Goal: Navigation & Orientation: Find specific page/section

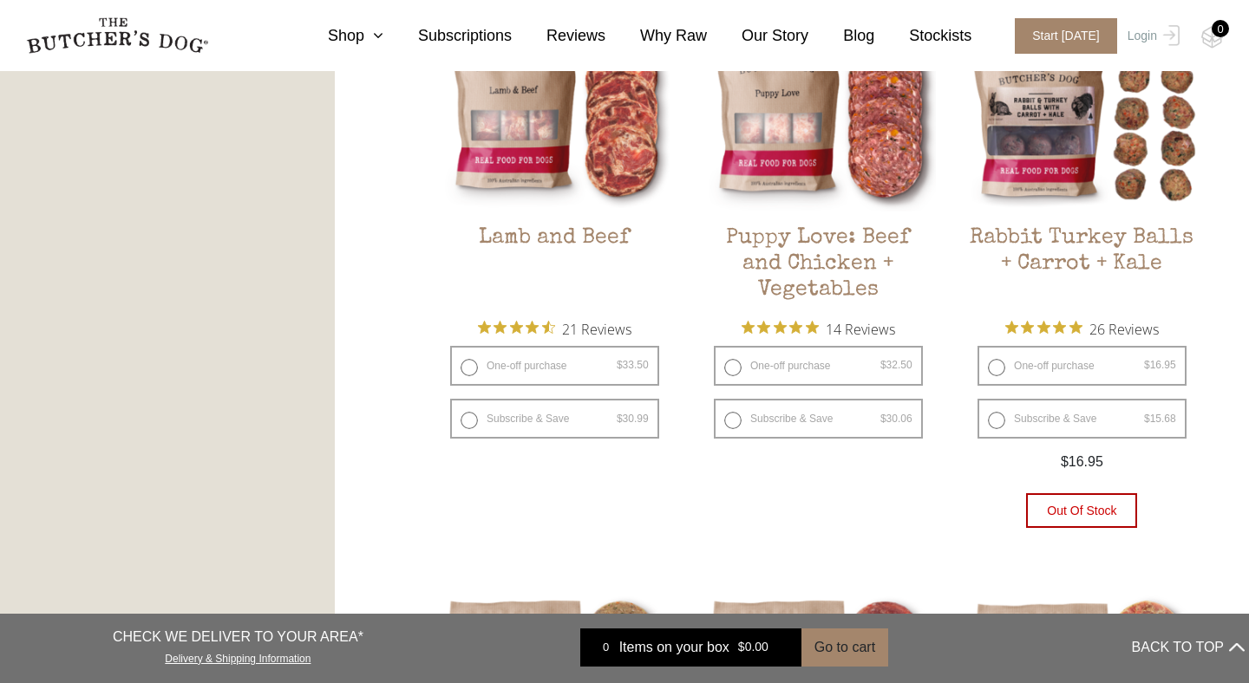
scroll to position [1637, 0]
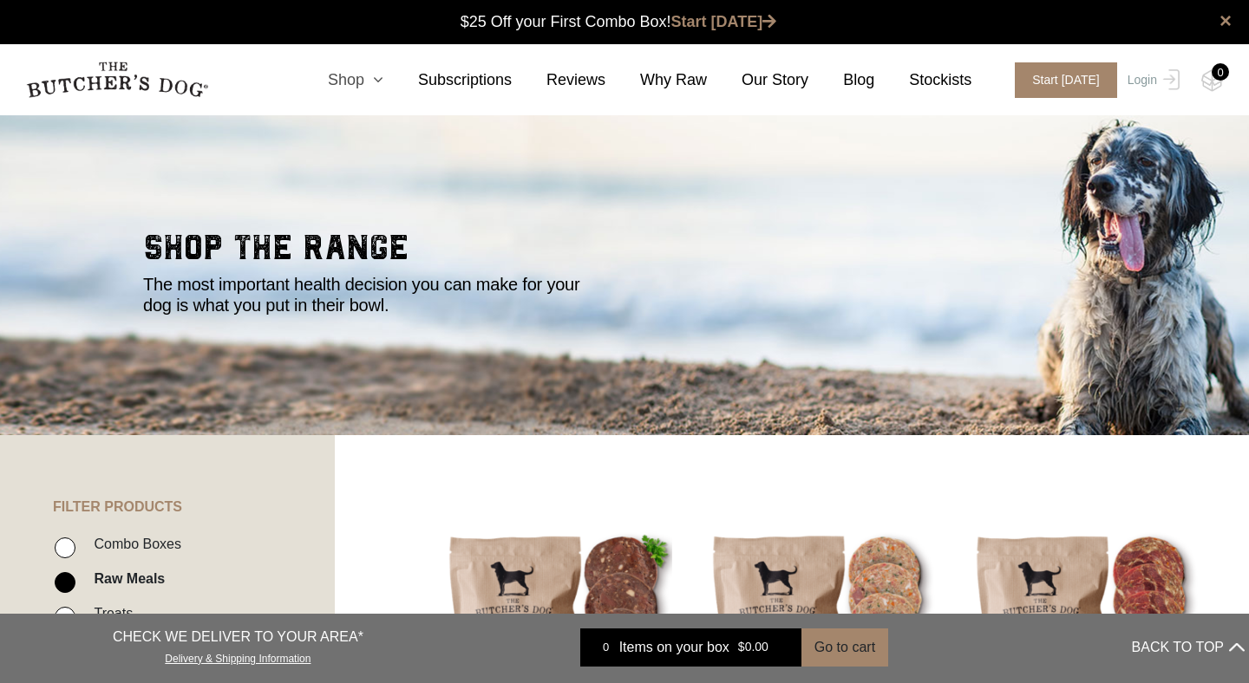
click at [383, 77] on icon at bounding box center [373, 80] width 19 height 16
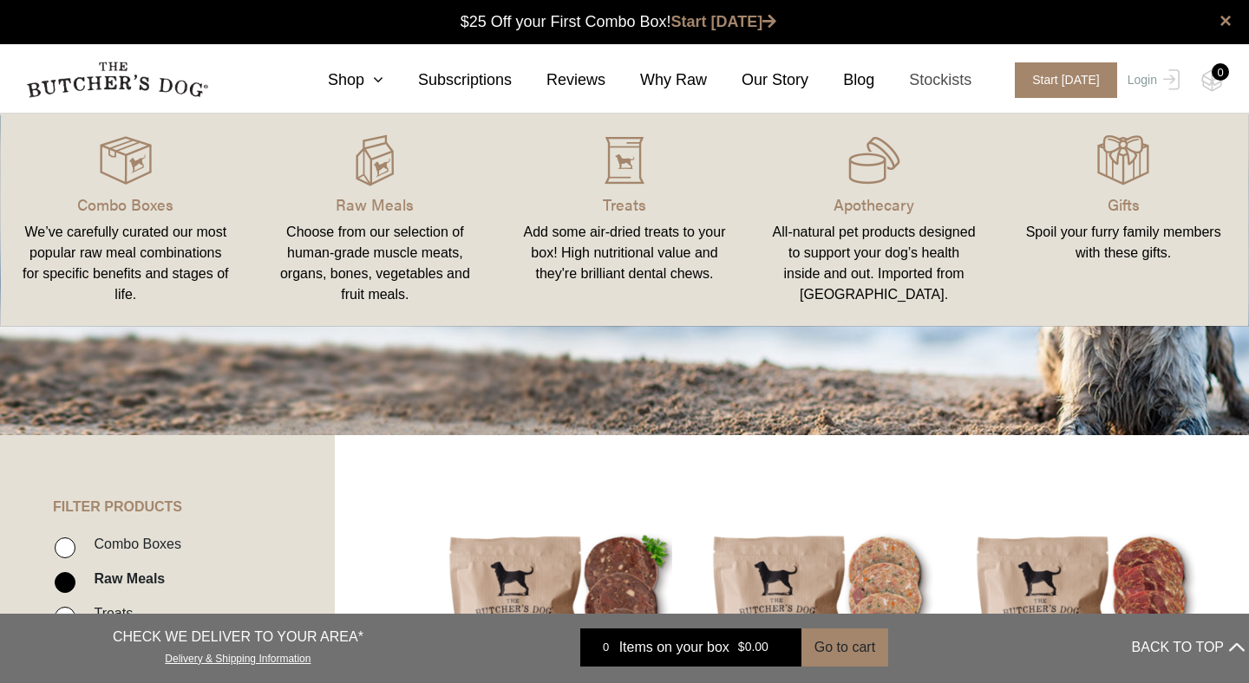
click at [938, 75] on link "Stockists" at bounding box center [922, 80] width 97 height 23
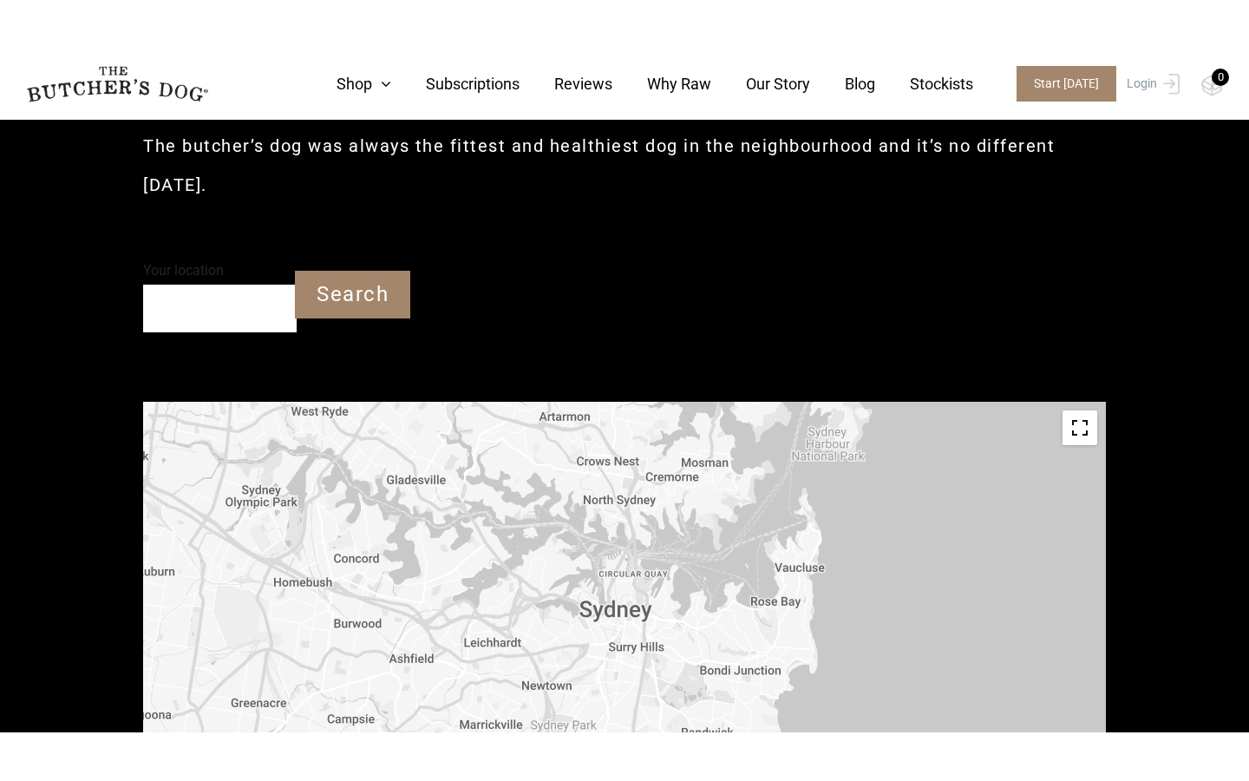
scroll to position [435, 0]
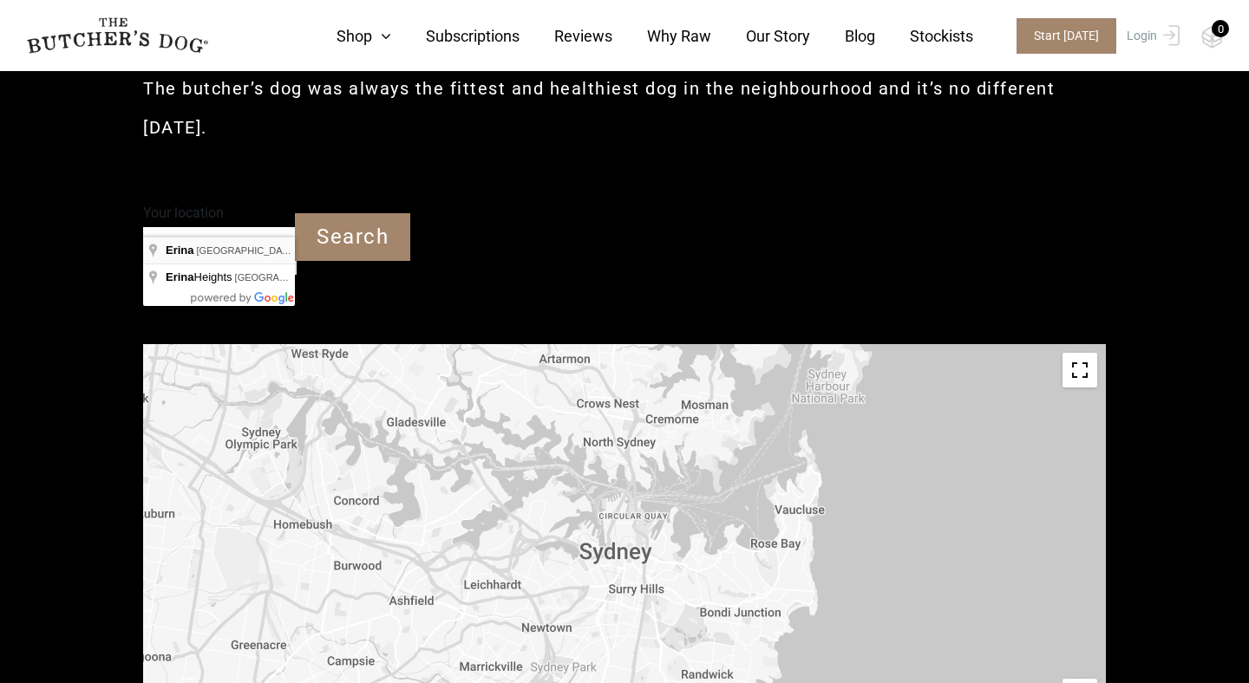
type input "Erina [GEOGRAPHIC_DATA]"
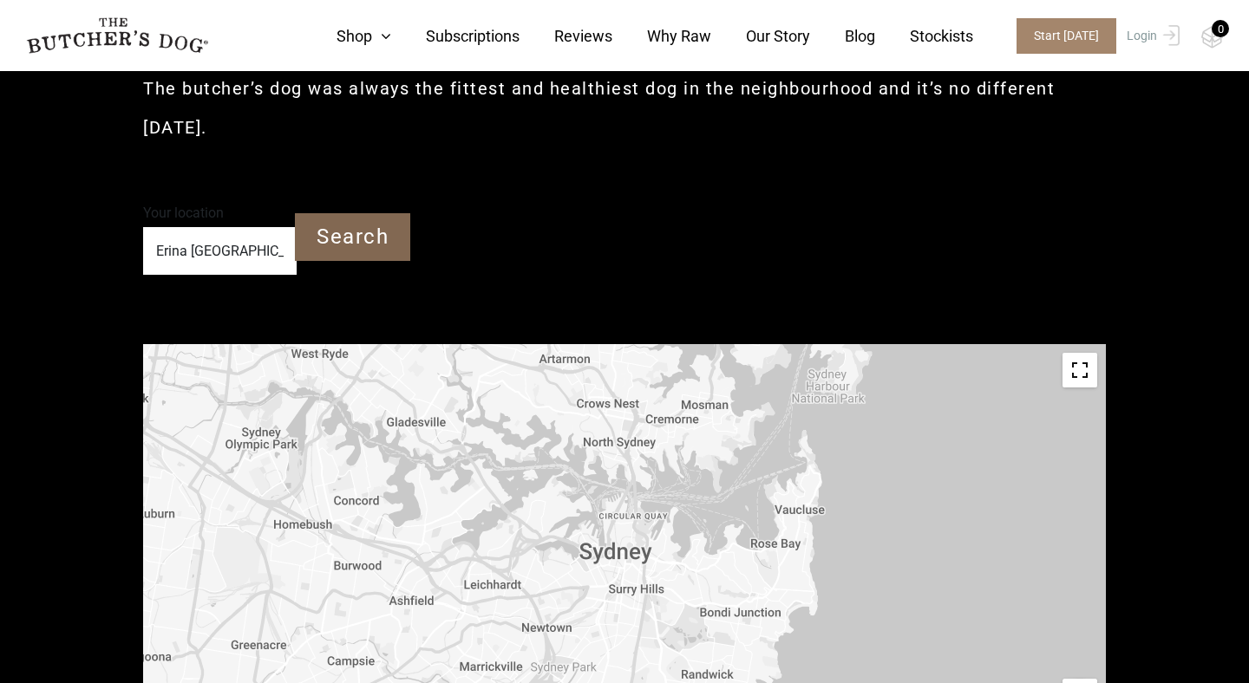
click at [353, 213] on input "Search" at bounding box center [352, 237] width 115 height 48
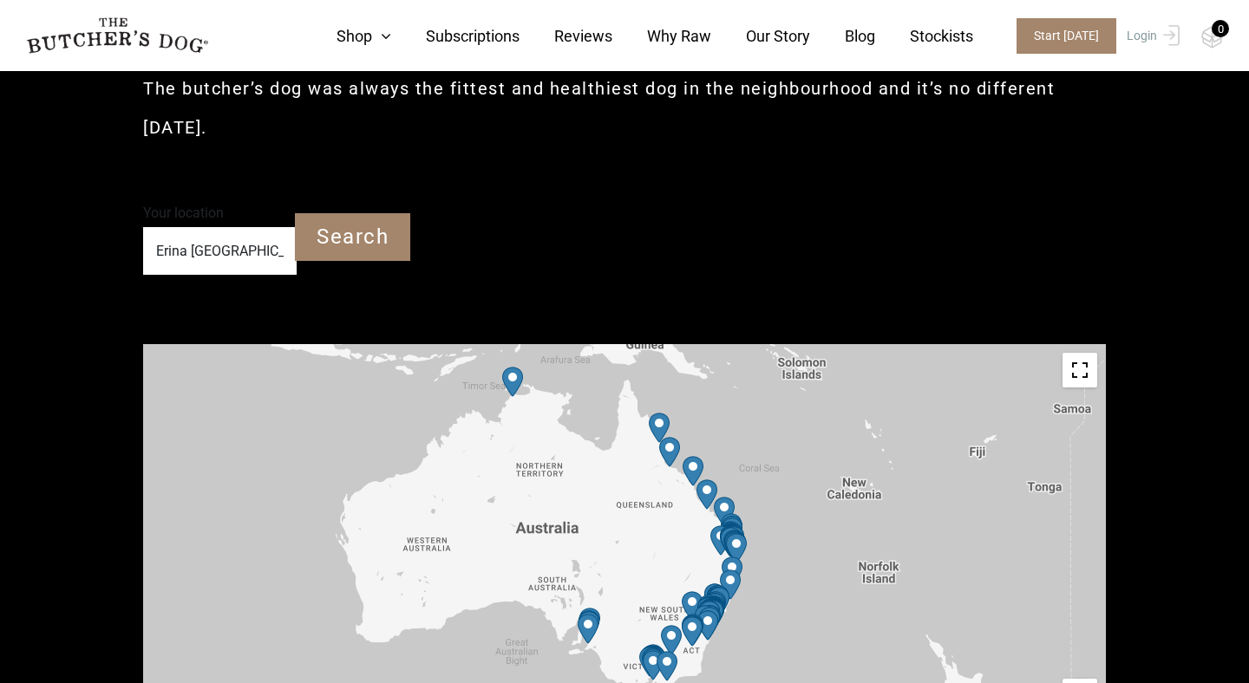
click at [716, 607] on img "Petbarn – Shellharbour" at bounding box center [709, 622] width 21 height 30
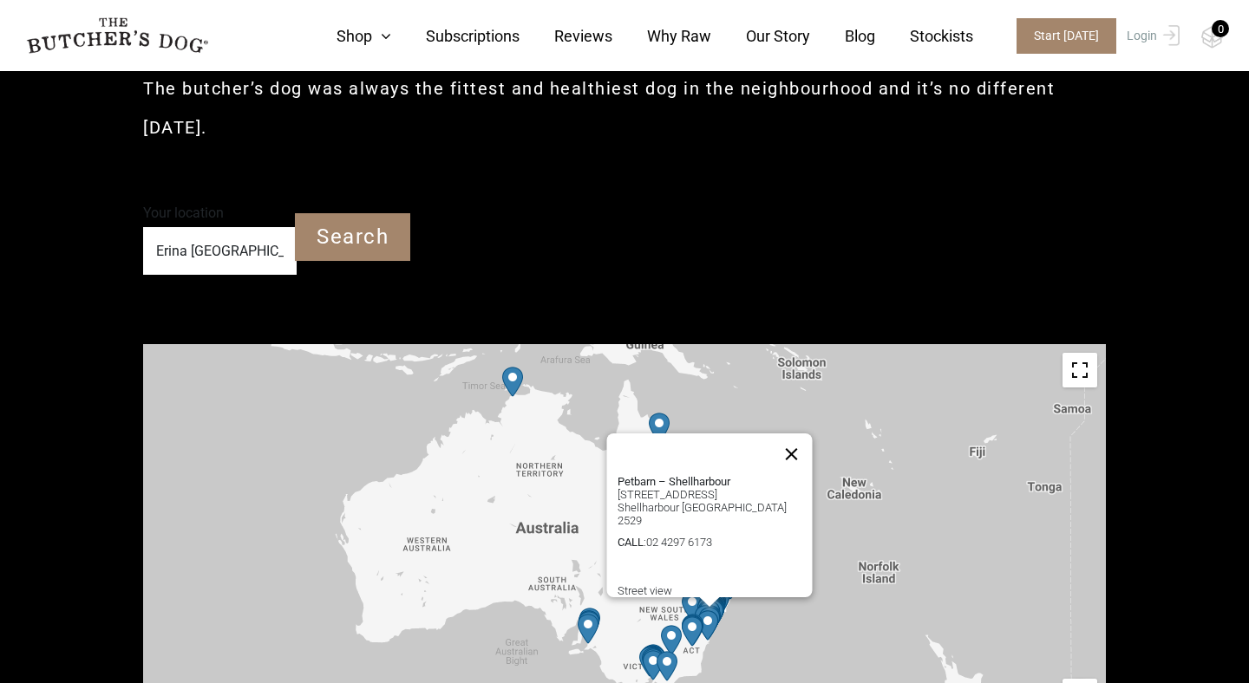
click at [801, 434] on button "Close" at bounding box center [792, 455] width 42 height 42
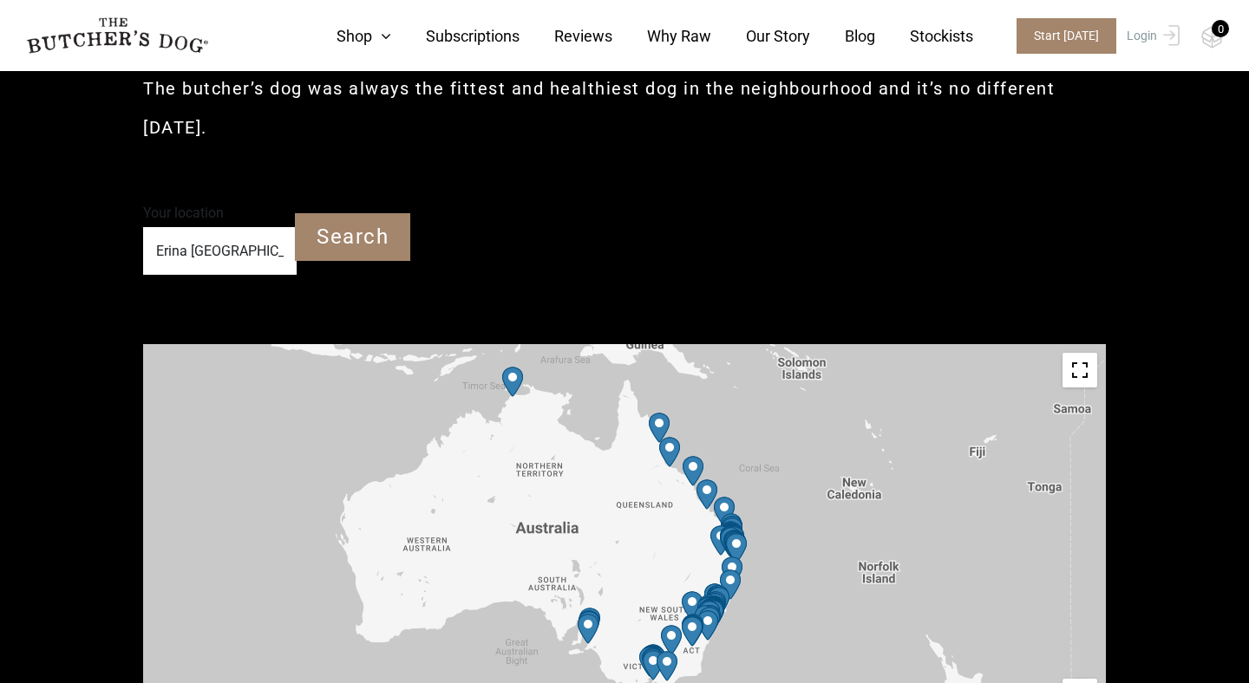
click at [722, 587] on img "Petbarn – Newcastle West" at bounding box center [719, 602] width 21 height 30
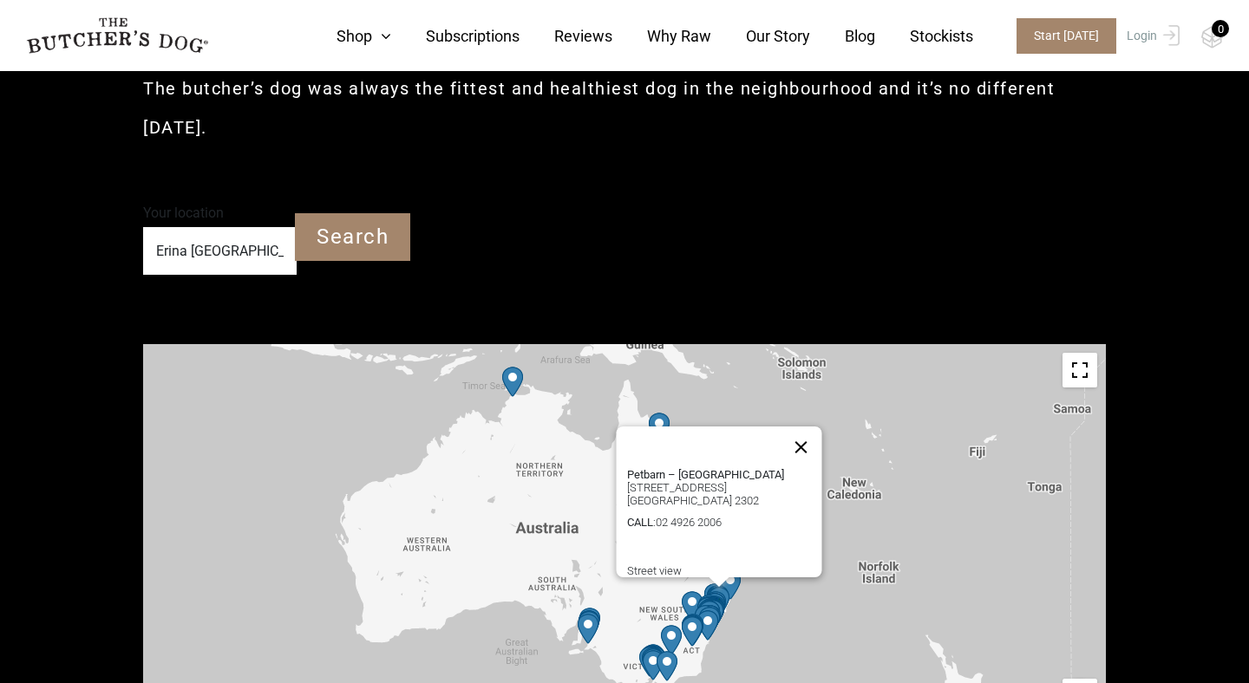
click at [807, 427] on button "Close" at bounding box center [802, 448] width 42 height 42
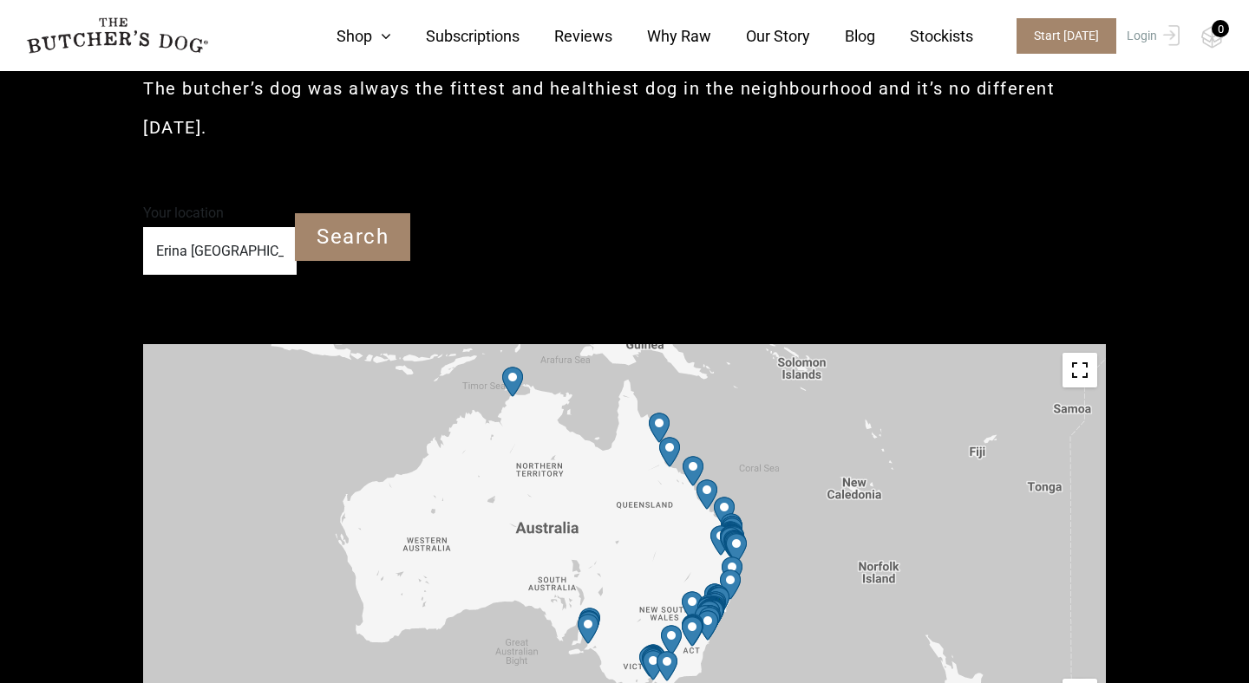
click at [1082, 353] on button "Toggle fullscreen view" at bounding box center [1079, 370] width 35 height 35
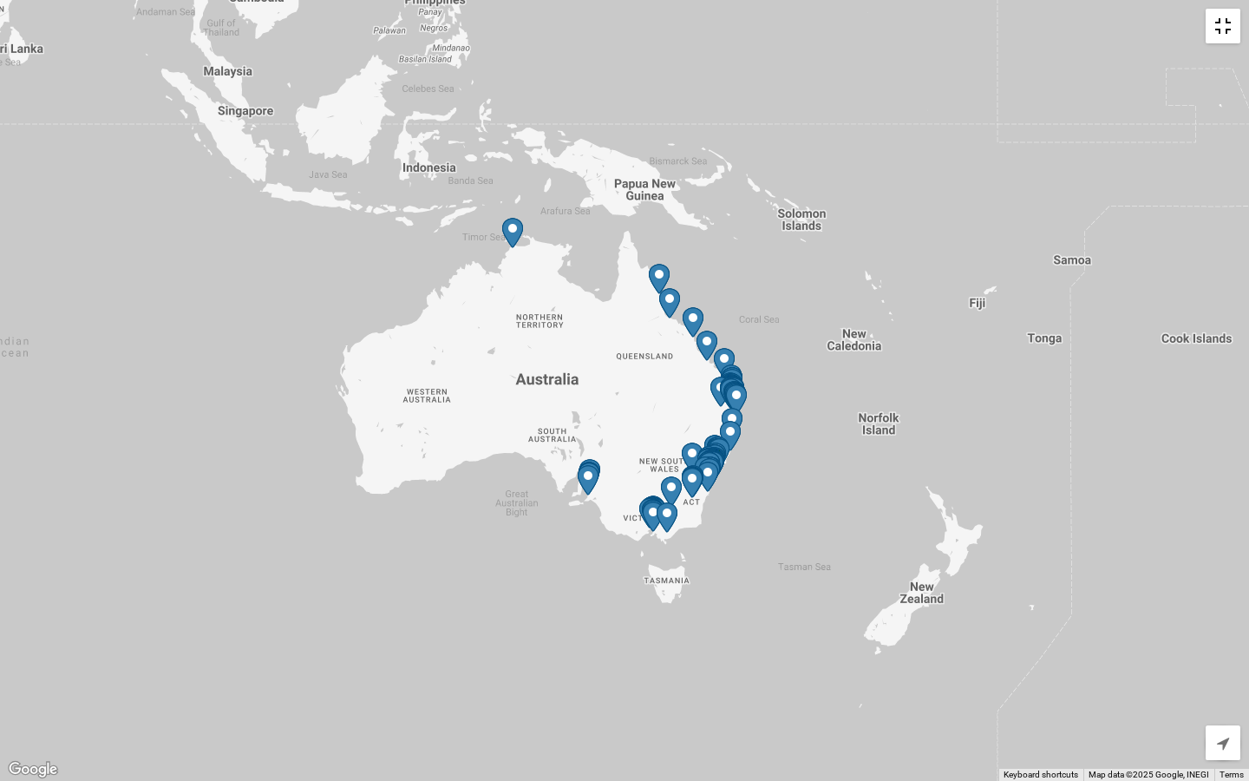
click at [694, 449] on img "Harris Farm Markets – Orange (Treats Only)" at bounding box center [692, 457] width 21 height 30
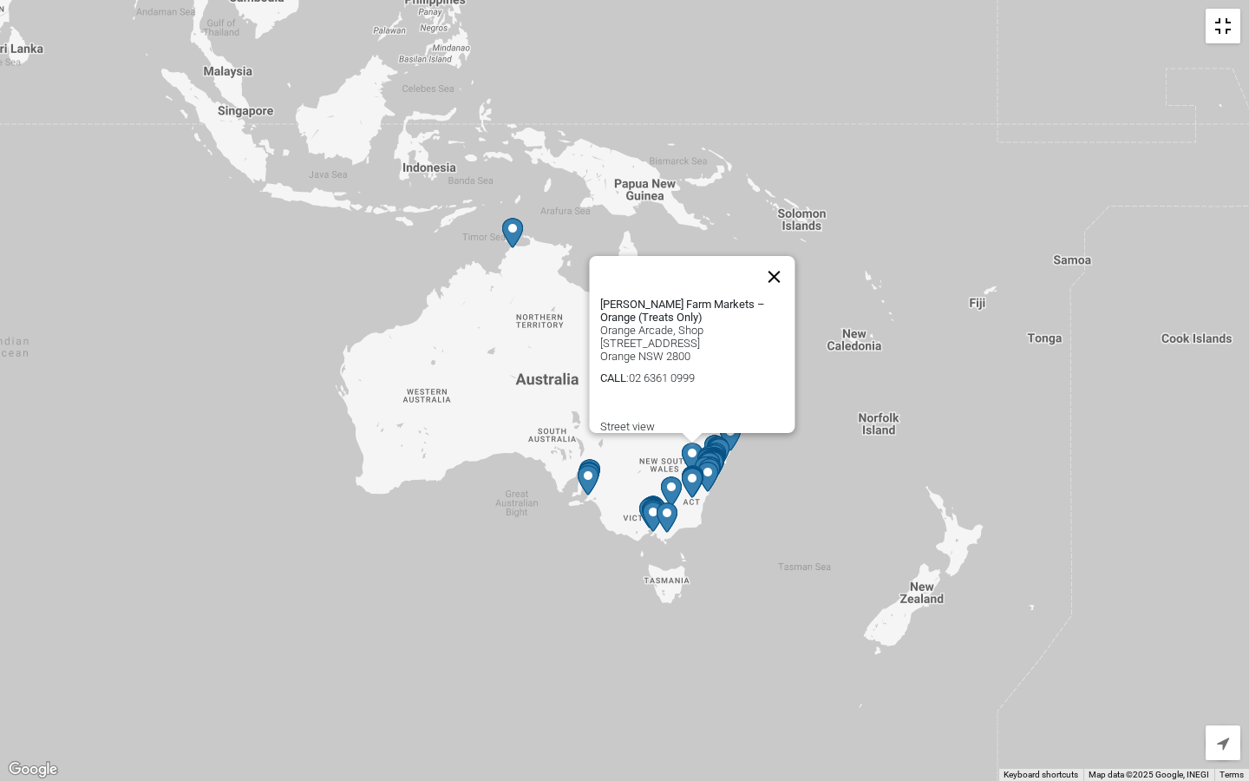
click at [784, 279] on button "Close" at bounding box center [775, 277] width 42 height 42
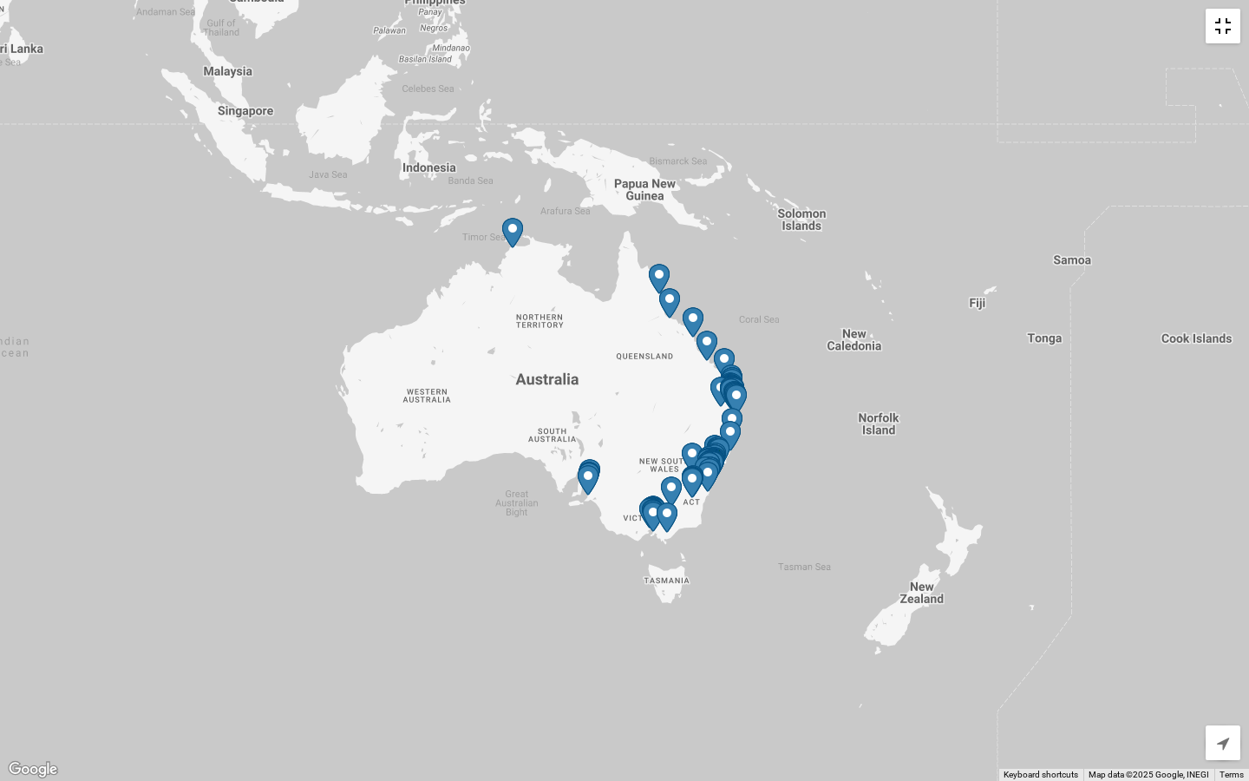
click at [699, 466] on img "Petbarn – Belconnen" at bounding box center [692, 481] width 21 height 30
click at [699, 390] on div "To navigate, press the arrow keys." at bounding box center [1248, 390] width 1249 height 0
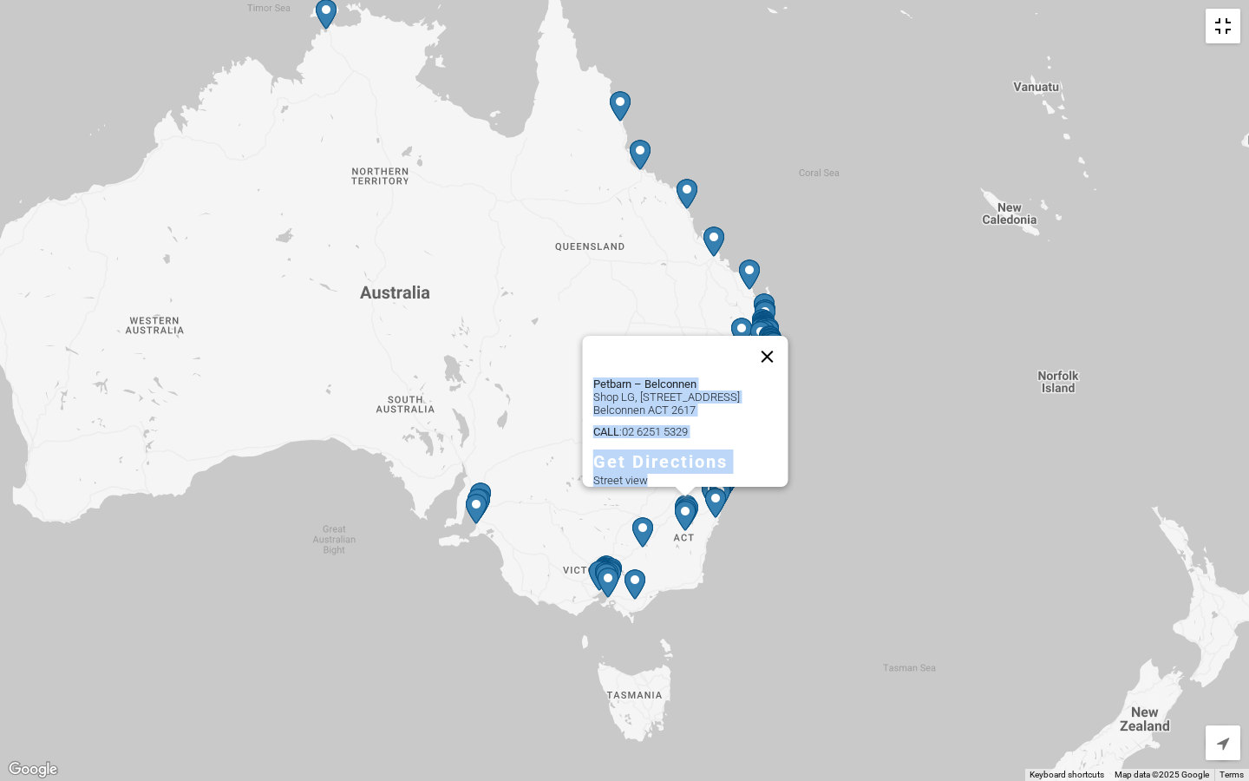
click at [781, 341] on button "Close" at bounding box center [768, 357] width 42 height 42
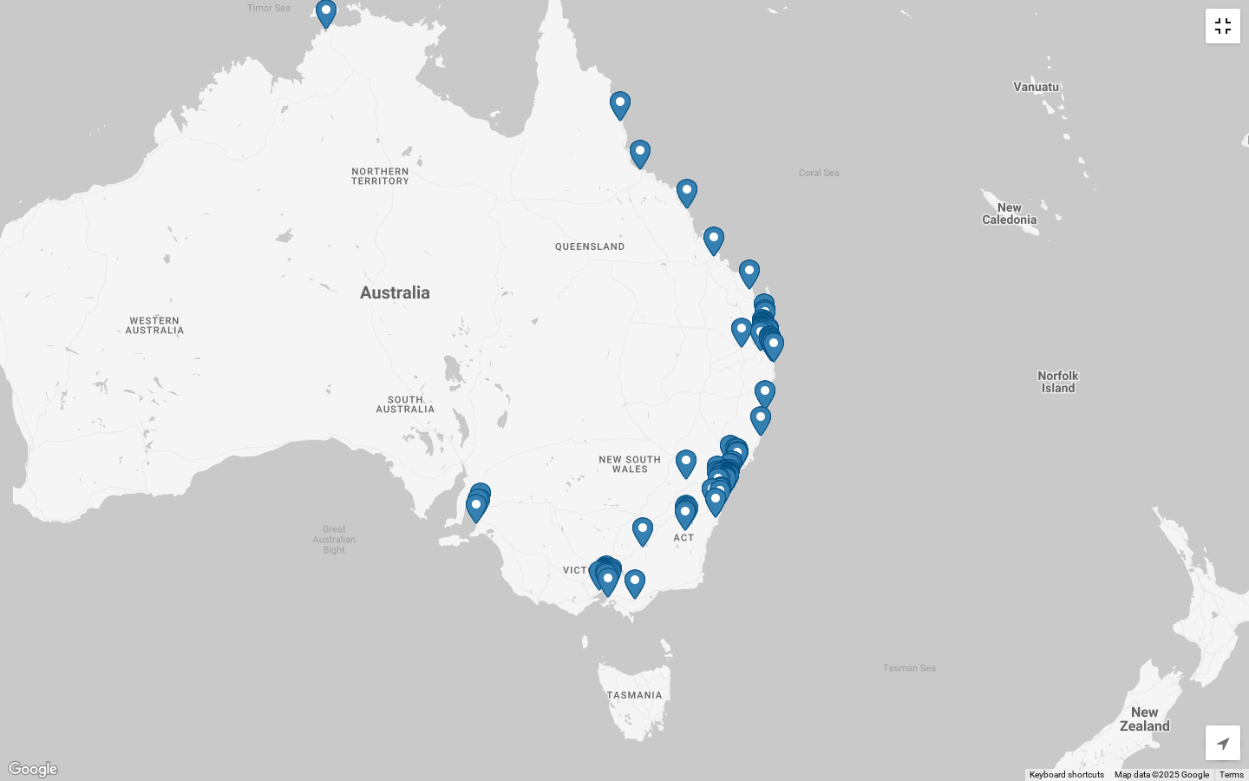
click at [741, 444] on img "Petbarn – Kotara" at bounding box center [737, 456] width 21 height 30
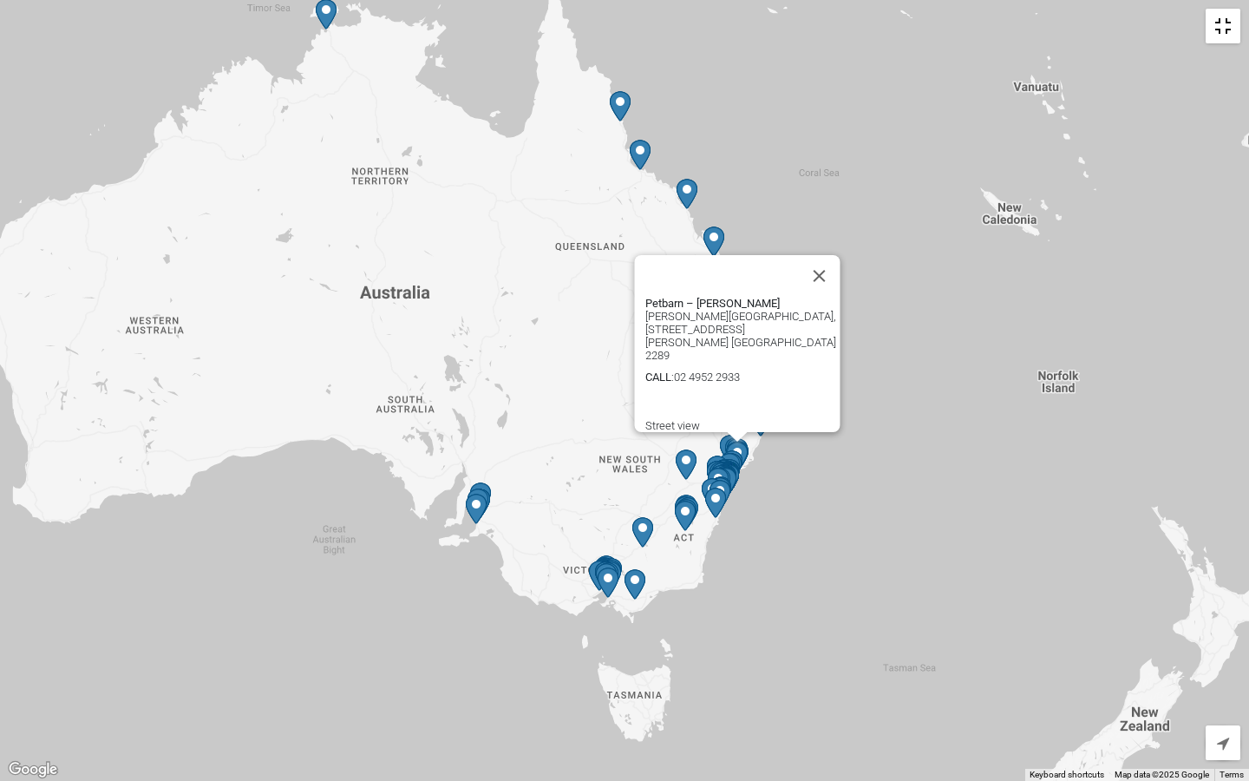
click at [755, 546] on div "Petbarn – [PERSON_NAME] [PERSON_NAME][GEOGRAPHIC_DATA], [STREET_ADDRESS] [PERSO…" at bounding box center [624, 390] width 1249 height 781
click at [825, 274] on button "Close" at bounding box center [820, 276] width 42 height 42
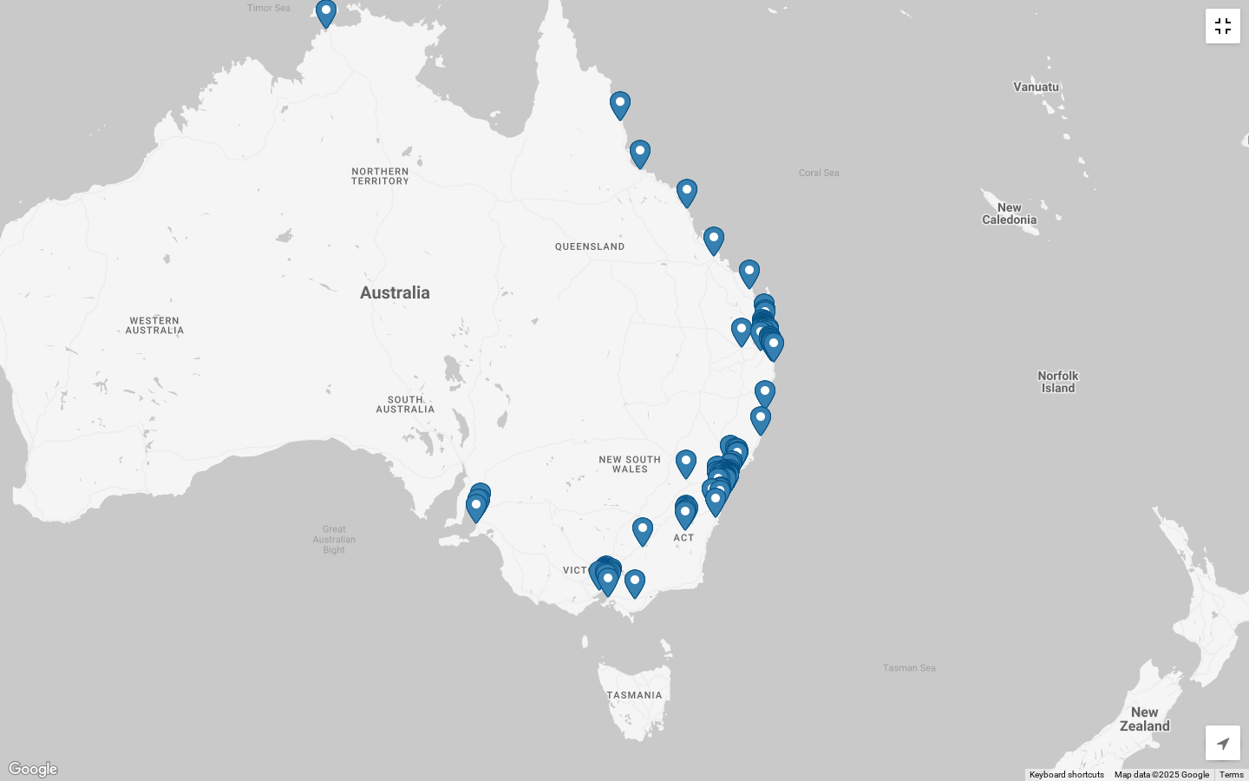
click at [657, 322] on div "To navigate, press the arrow keys." at bounding box center [624, 390] width 1249 height 781
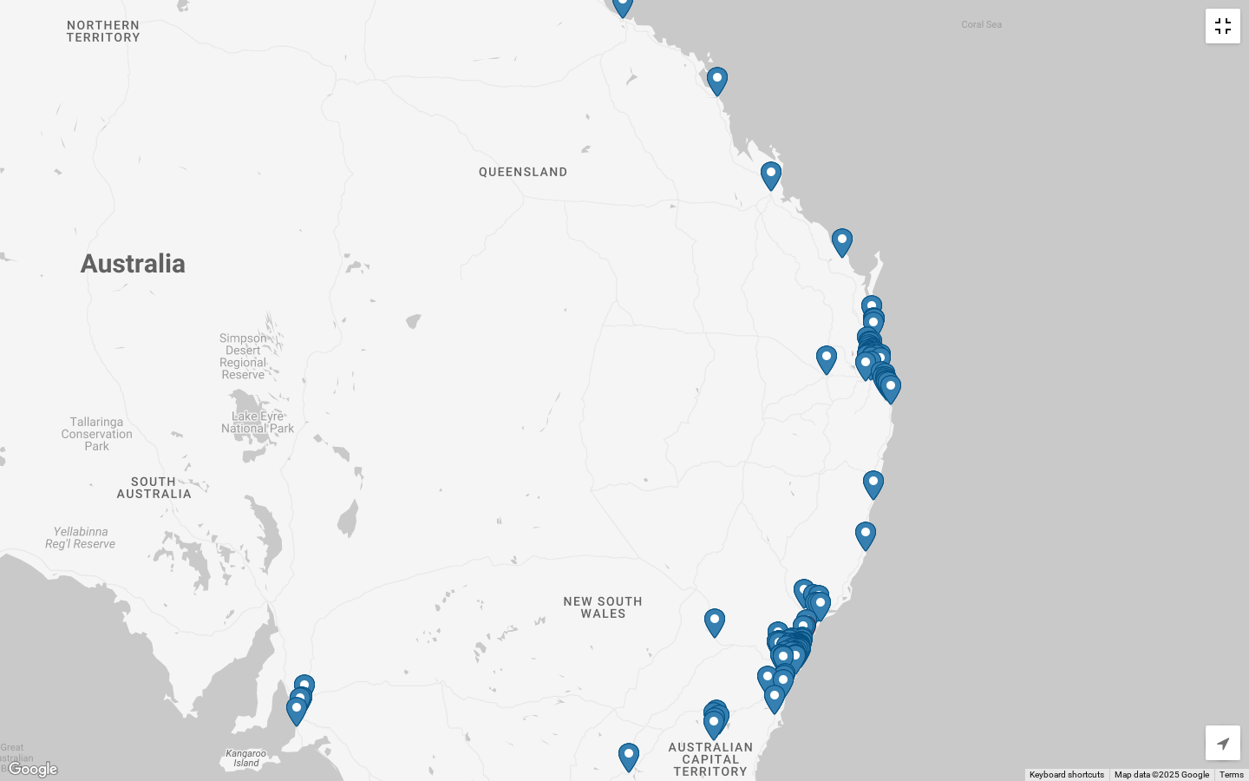
click at [805, 618] on img "Petbarn – Gosford" at bounding box center [803, 630] width 21 height 30
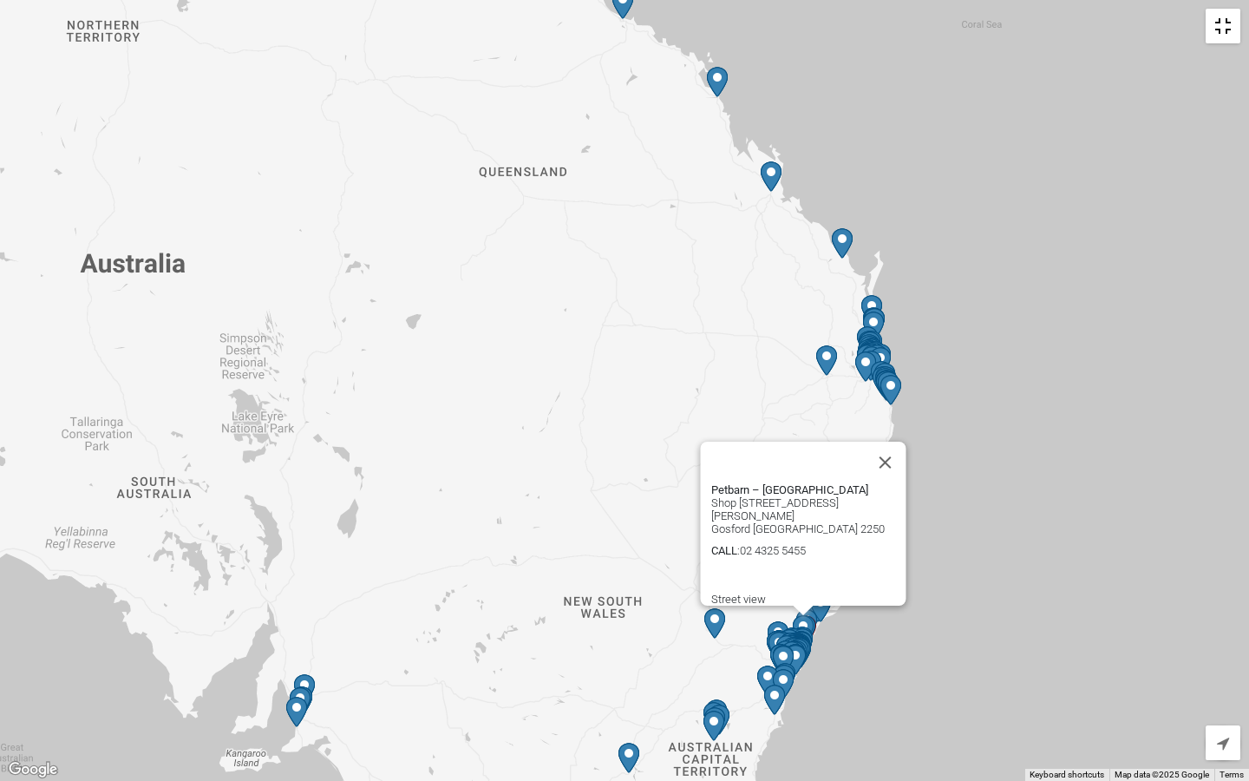
click at [766, 568] on link "Get Directions" at bounding box center [778, 580] width 134 height 24
